Goal: Transaction & Acquisition: Purchase product/service

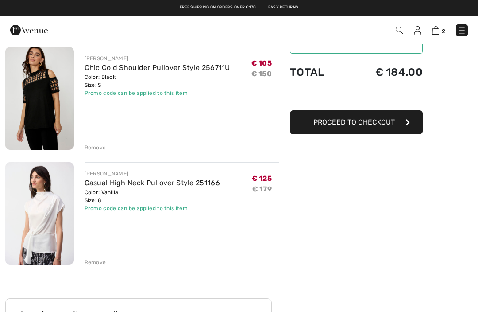
click at [48, 100] on img at bounding box center [39, 98] width 69 height 103
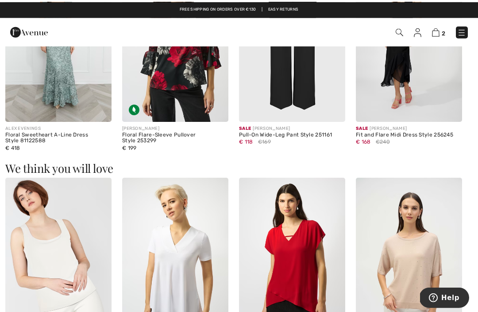
scroll to position [411, 0]
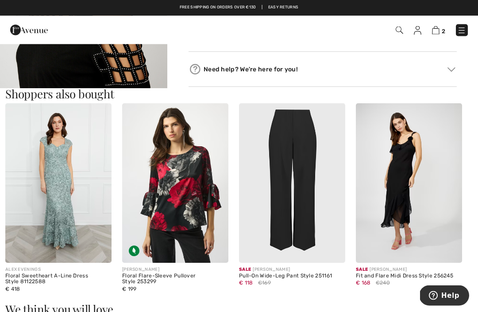
click at [317, 184] on img at bounding box center [292, 183] width 106 height 159
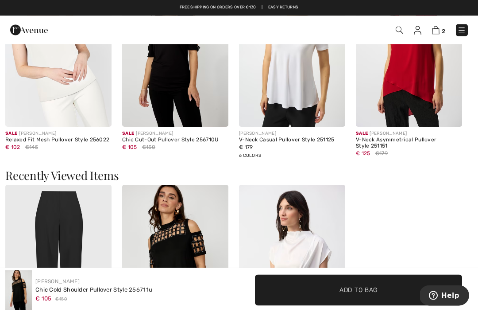
scroll to position [755, 0]
